Goal: Check status: Check status

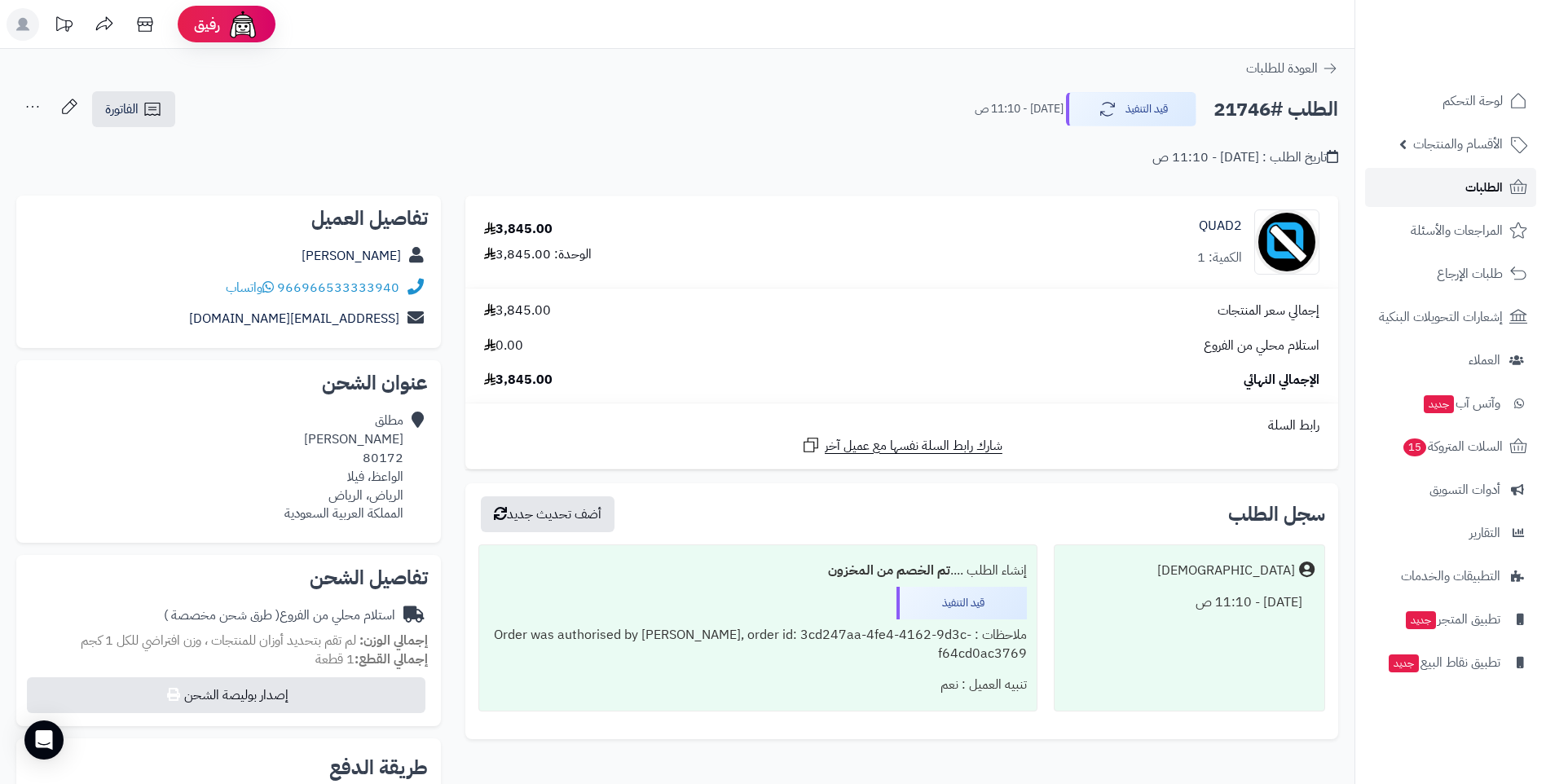
click at [1489, 198] on span "الطلبات" at bounding box center [1484, 187] width 38 height 23
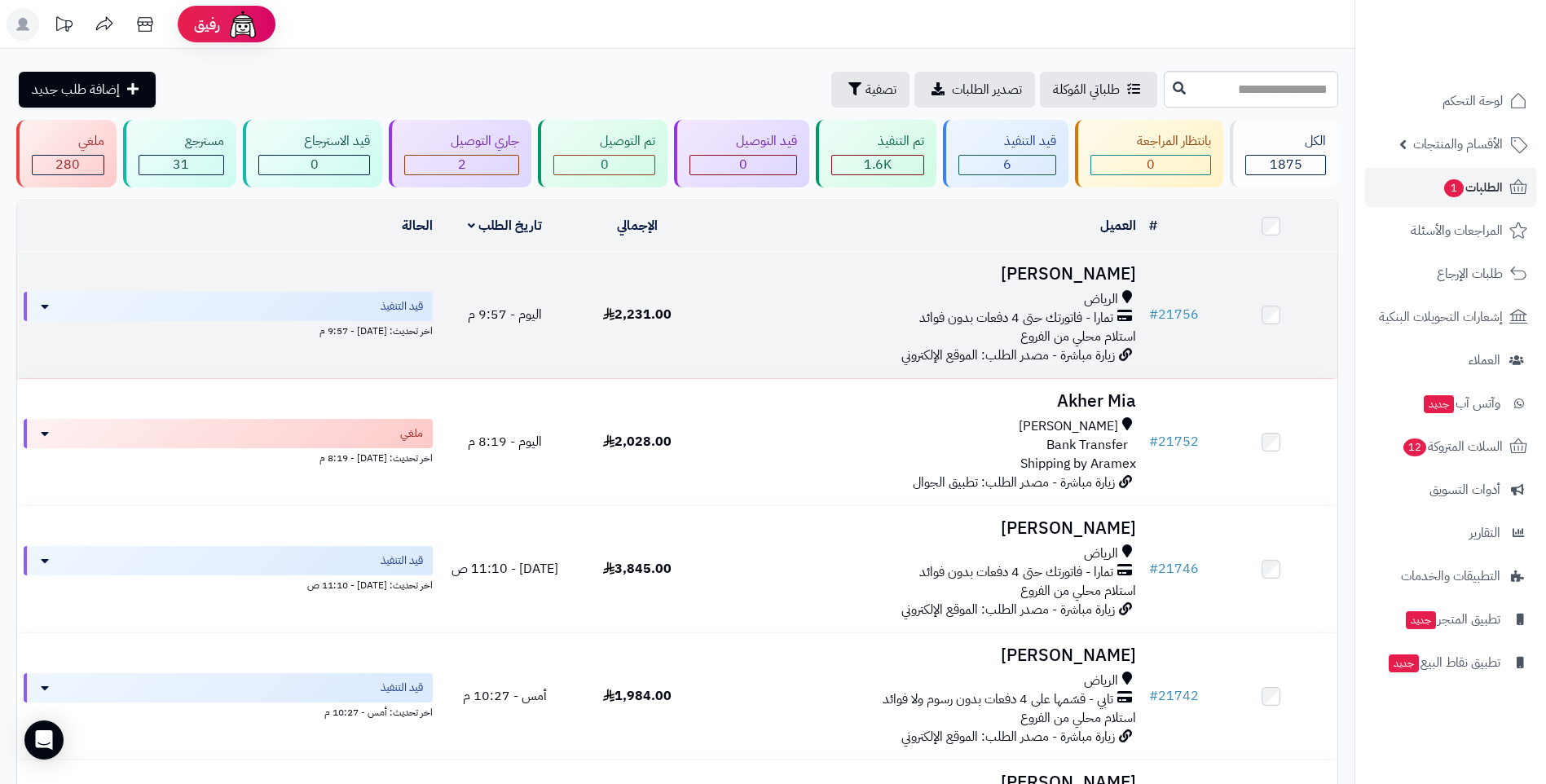
click at [778, 304] on div "الرياض" at bounding box center [923, 299] width 427 height 18
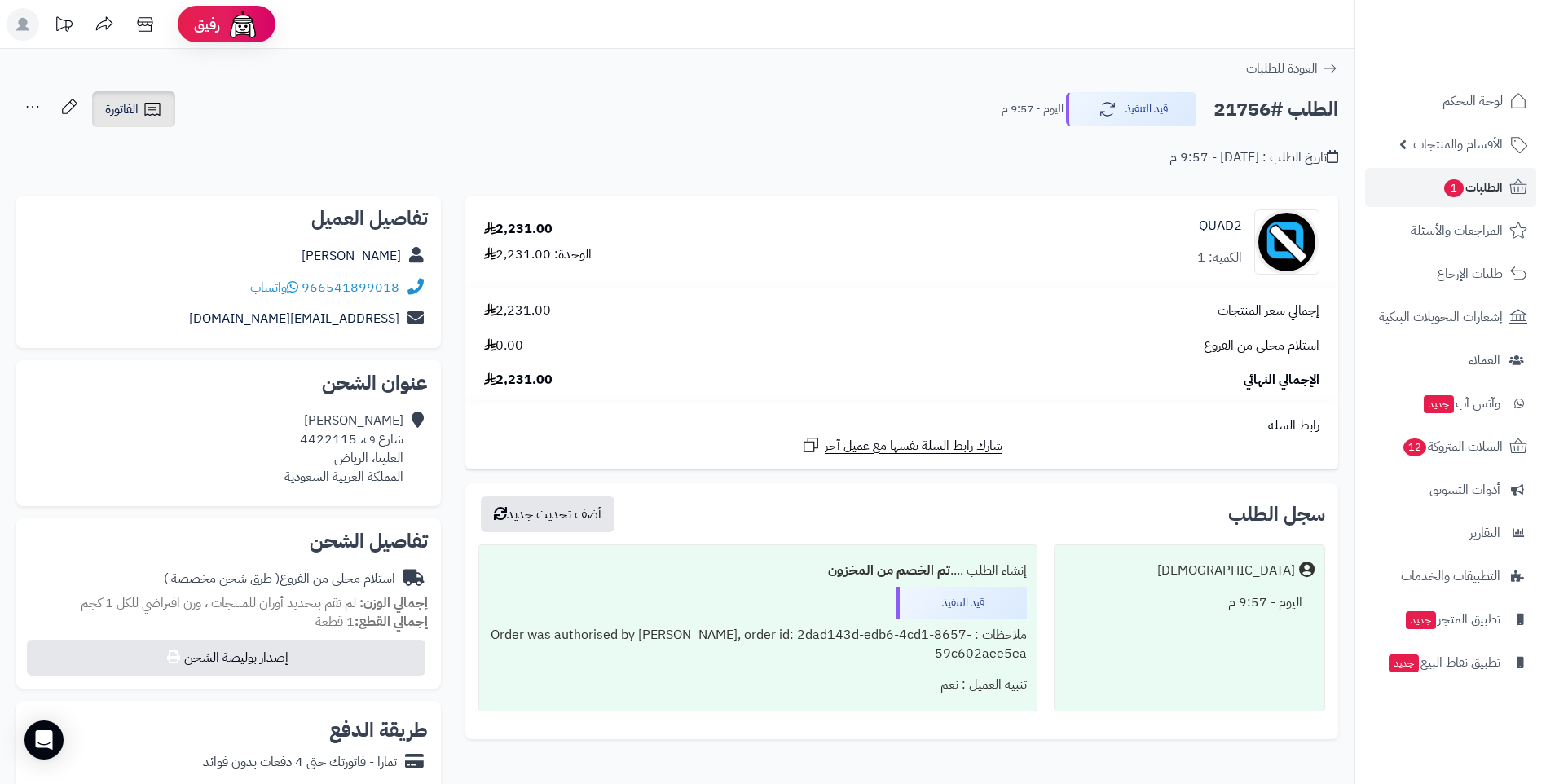
click at [139, 113] on span "الفاتورة" at bounding box center [122, 109] width 34 height 19
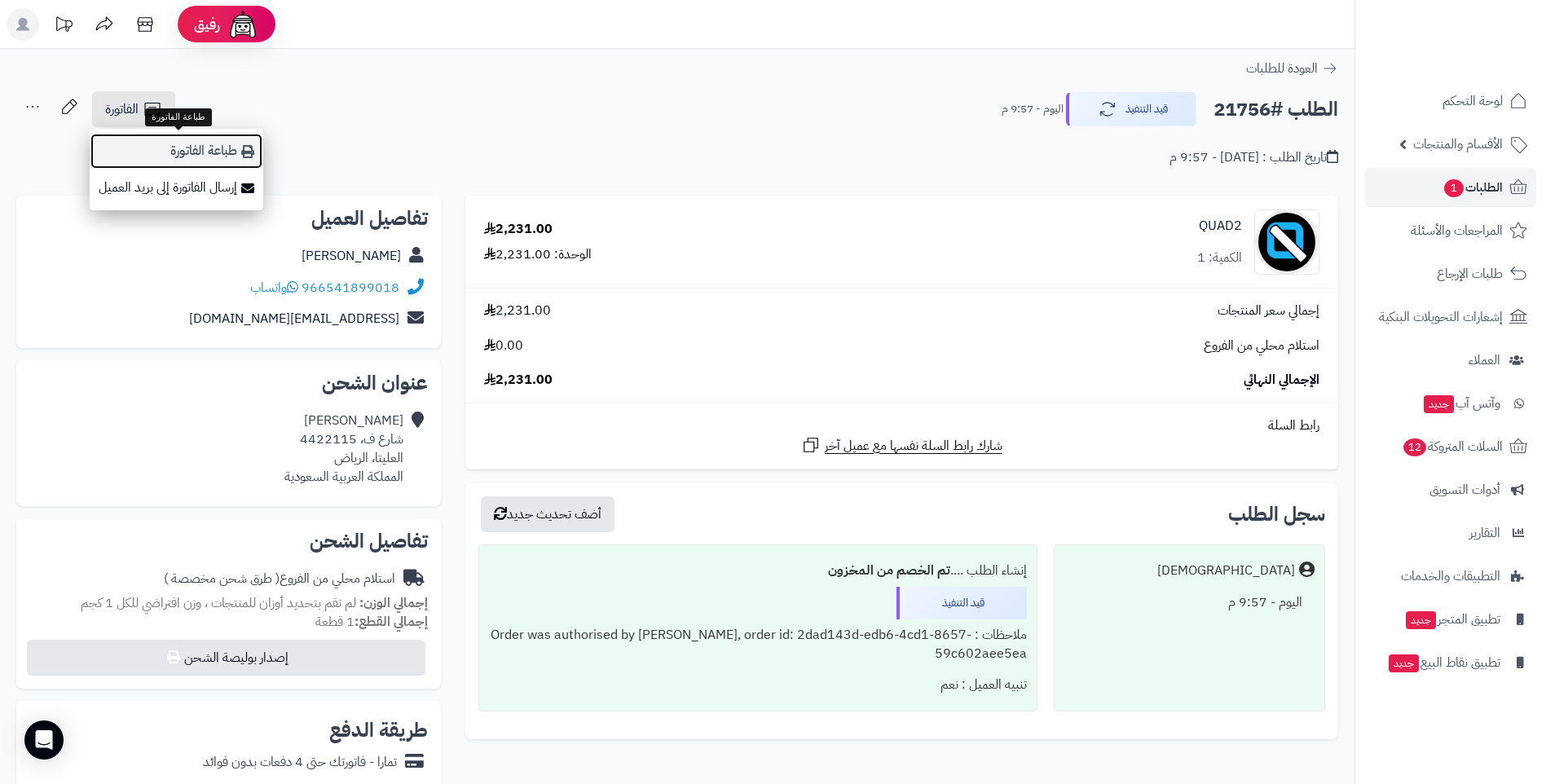
click at [219, 153] on link "طباعة الفاتورة" at bounding box center [177, 152] width 174 height 37
